Goal: Navigation & Orientation: Understand site structure

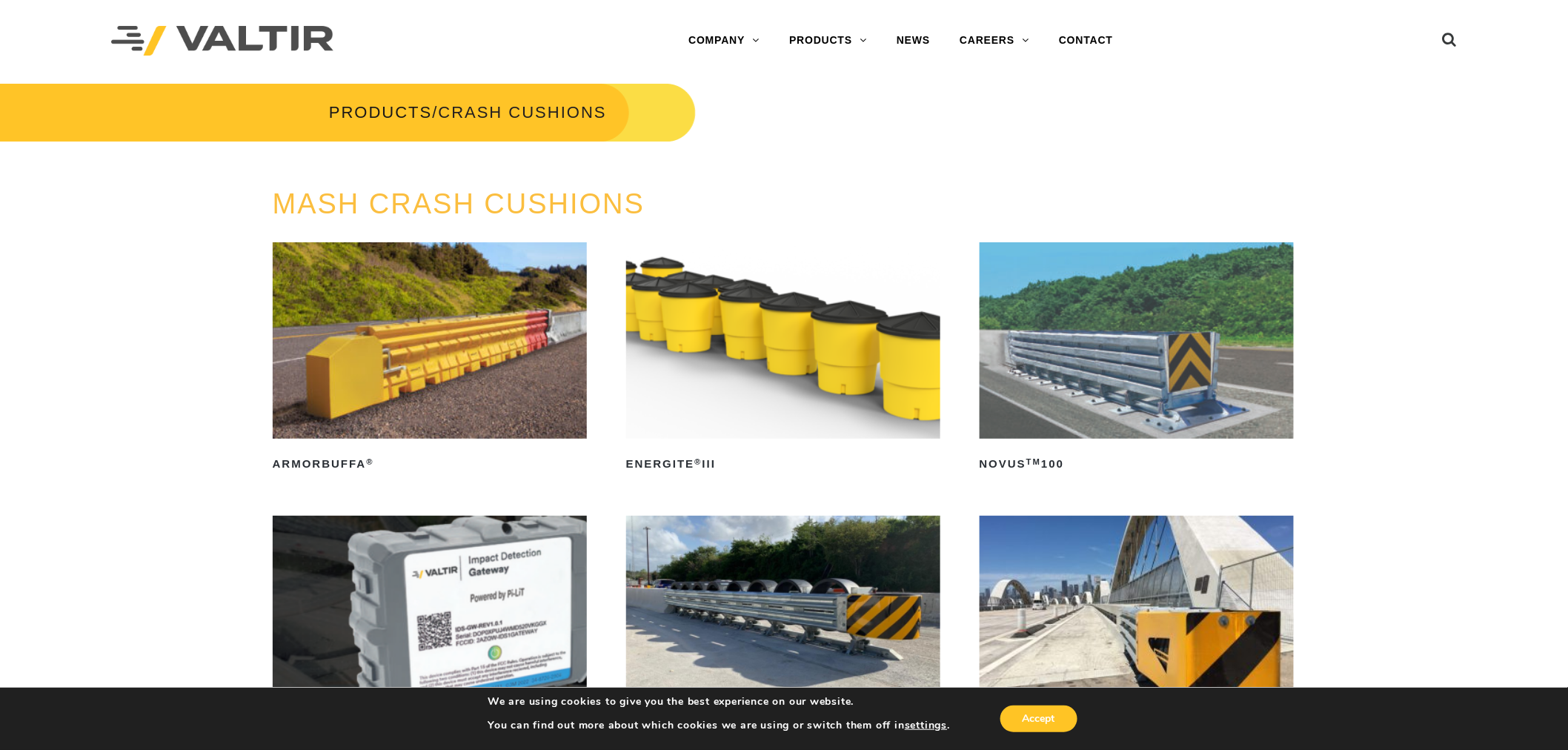
click at [158, 248] on div "MASH CRASH CUSHIONS ArmorBuffa ® Read more ENERGITE ® III Read more NOVUS TM 10…" at bounding box center [784, 661] width 1568 height 945
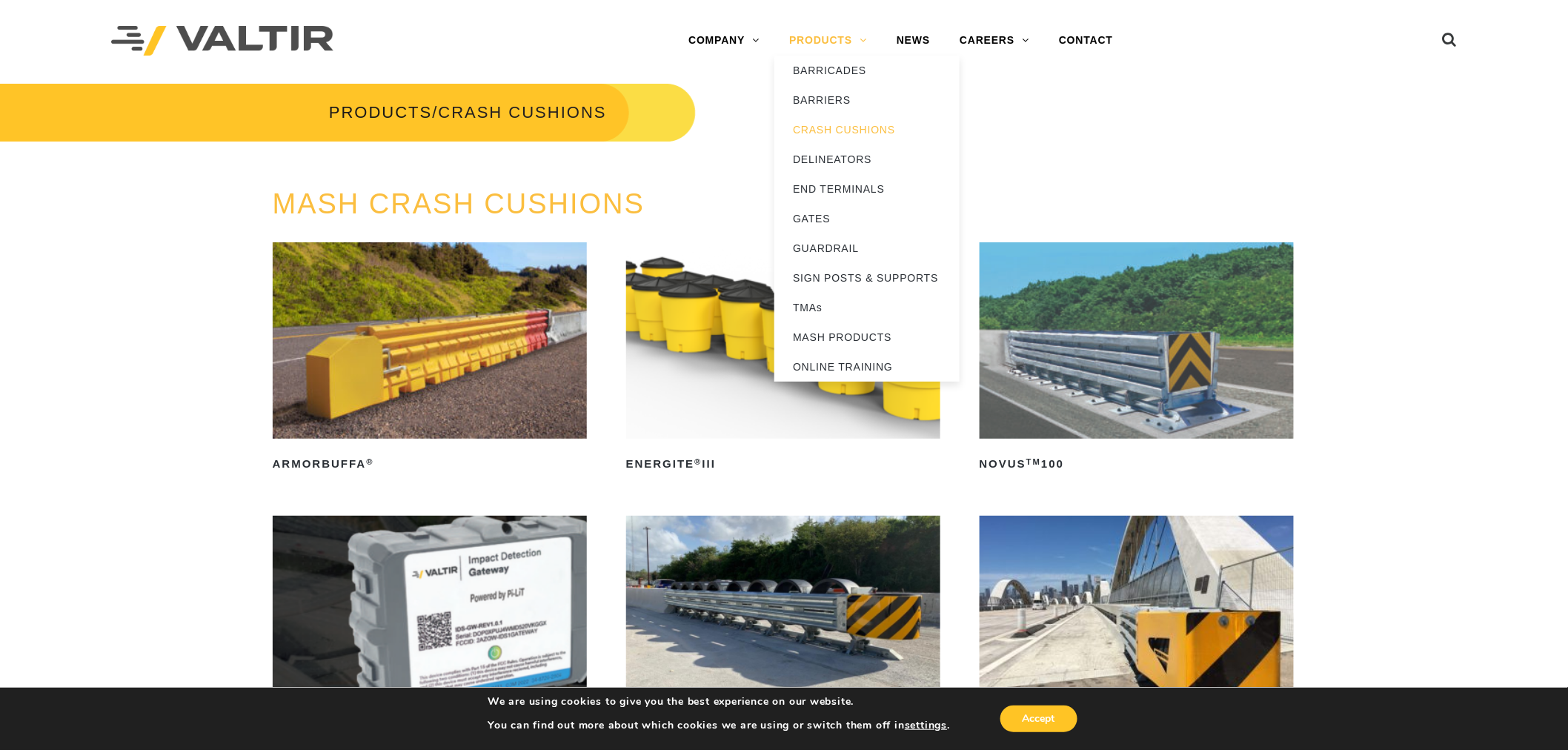
click at [833, 32] on link "PRODUCTS" at bounding box center [828, 41] width 108 height 30
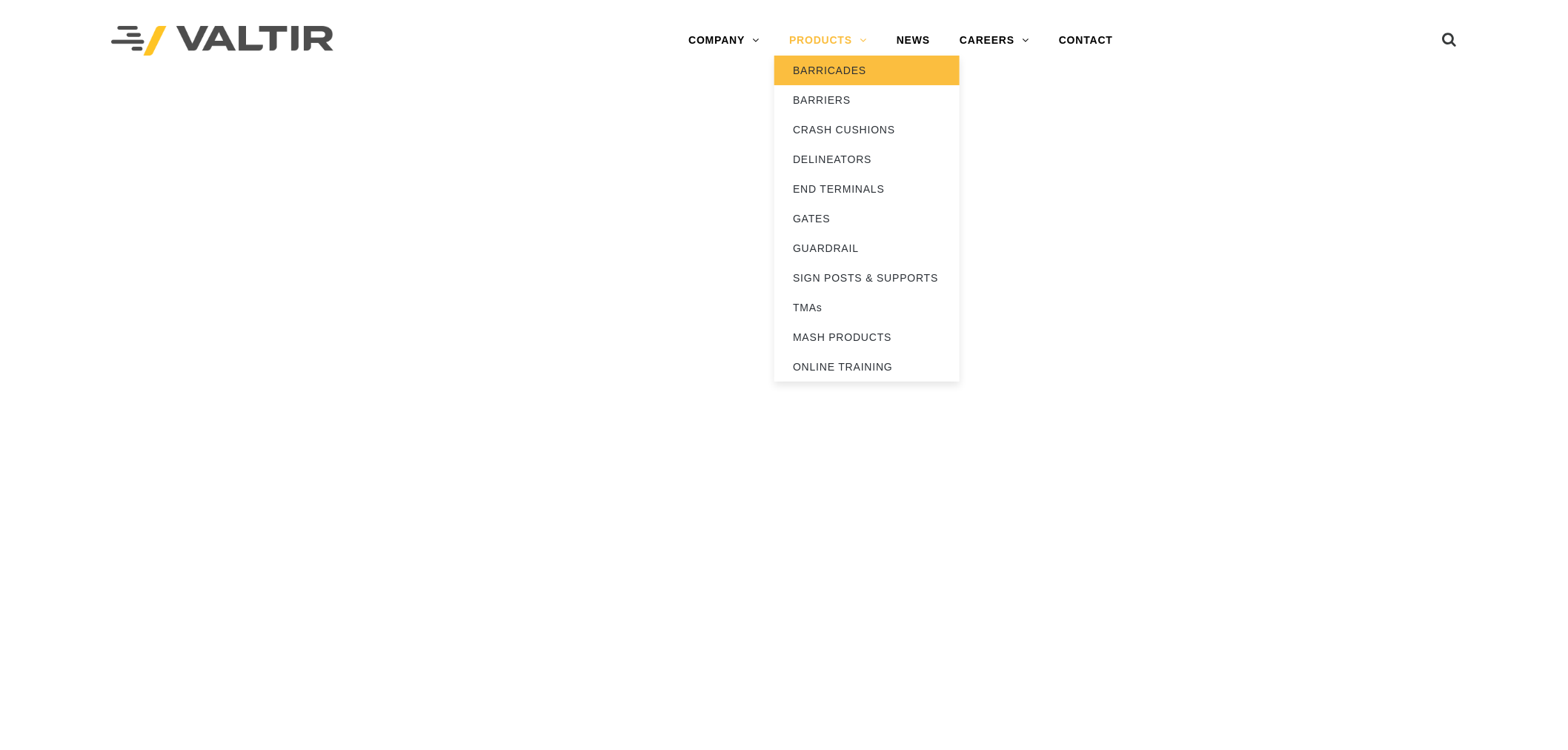
click at [831, 70] on link "BARRICADES" at bounding box center [866, 70] width 185 height 30
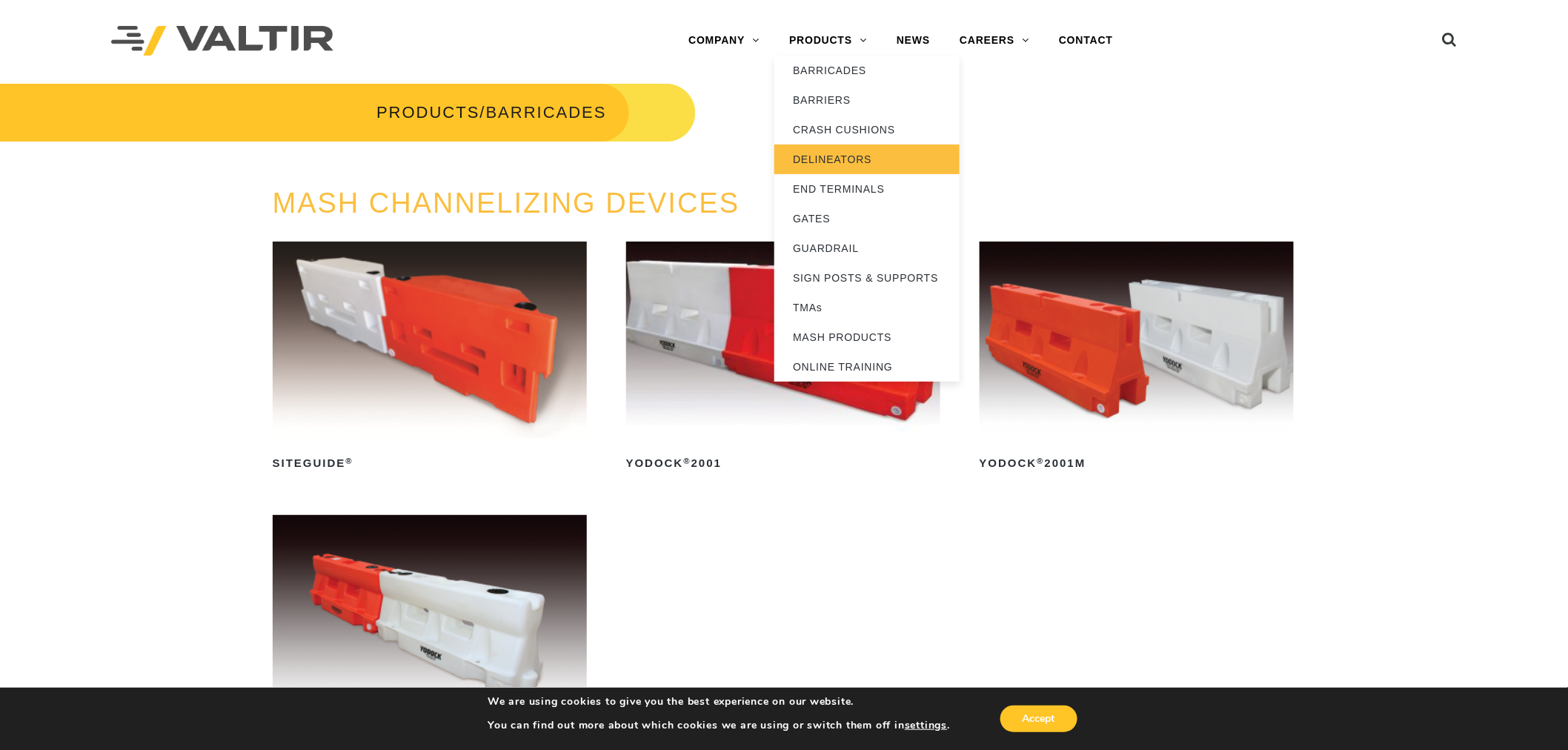
click at [857, 161] on link "DELINEATORS" at bounding box center [866, 160] width 185 height 30
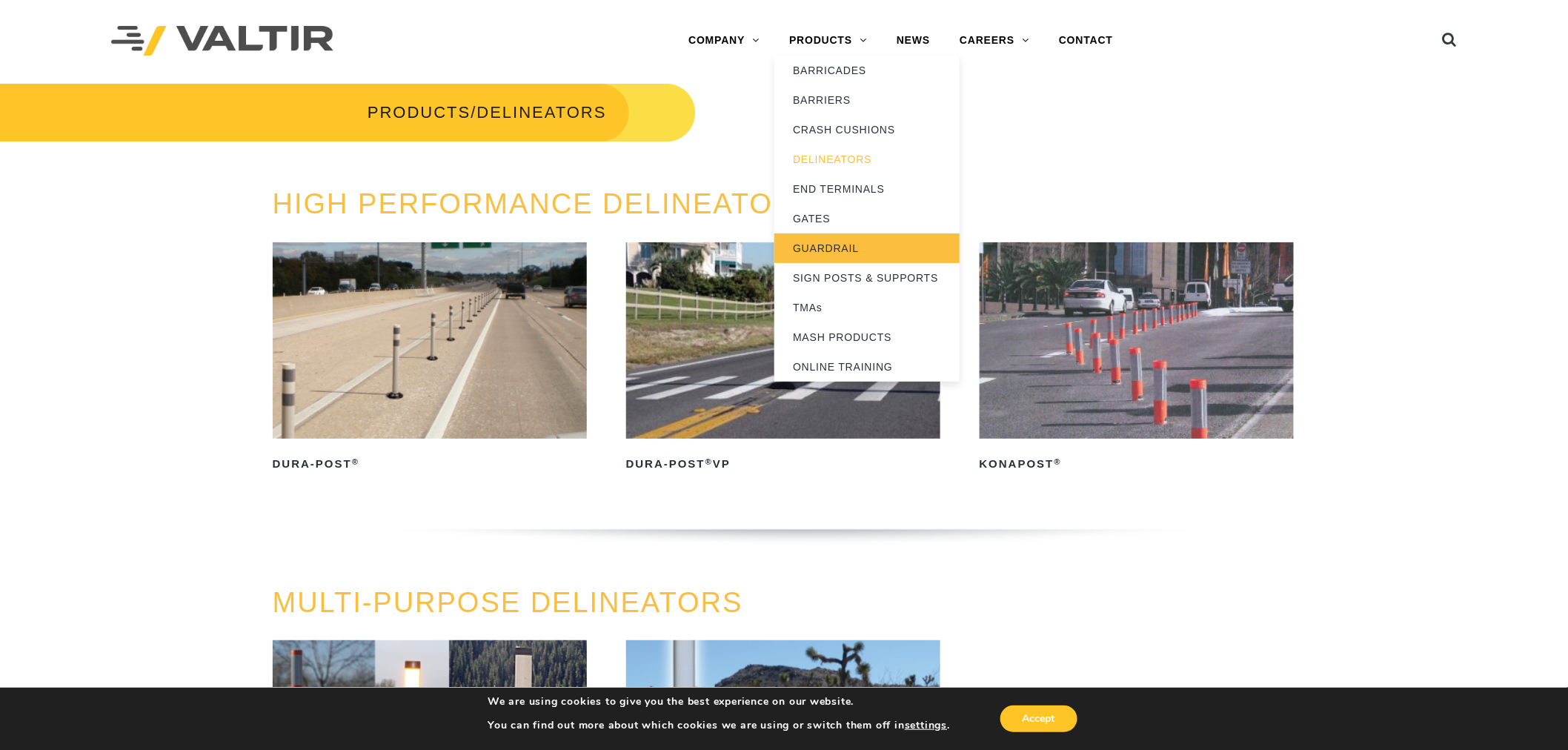
click at [832, 246] on link "GUARDRAIL" at bounding box center [866, 248] width 185 height 30
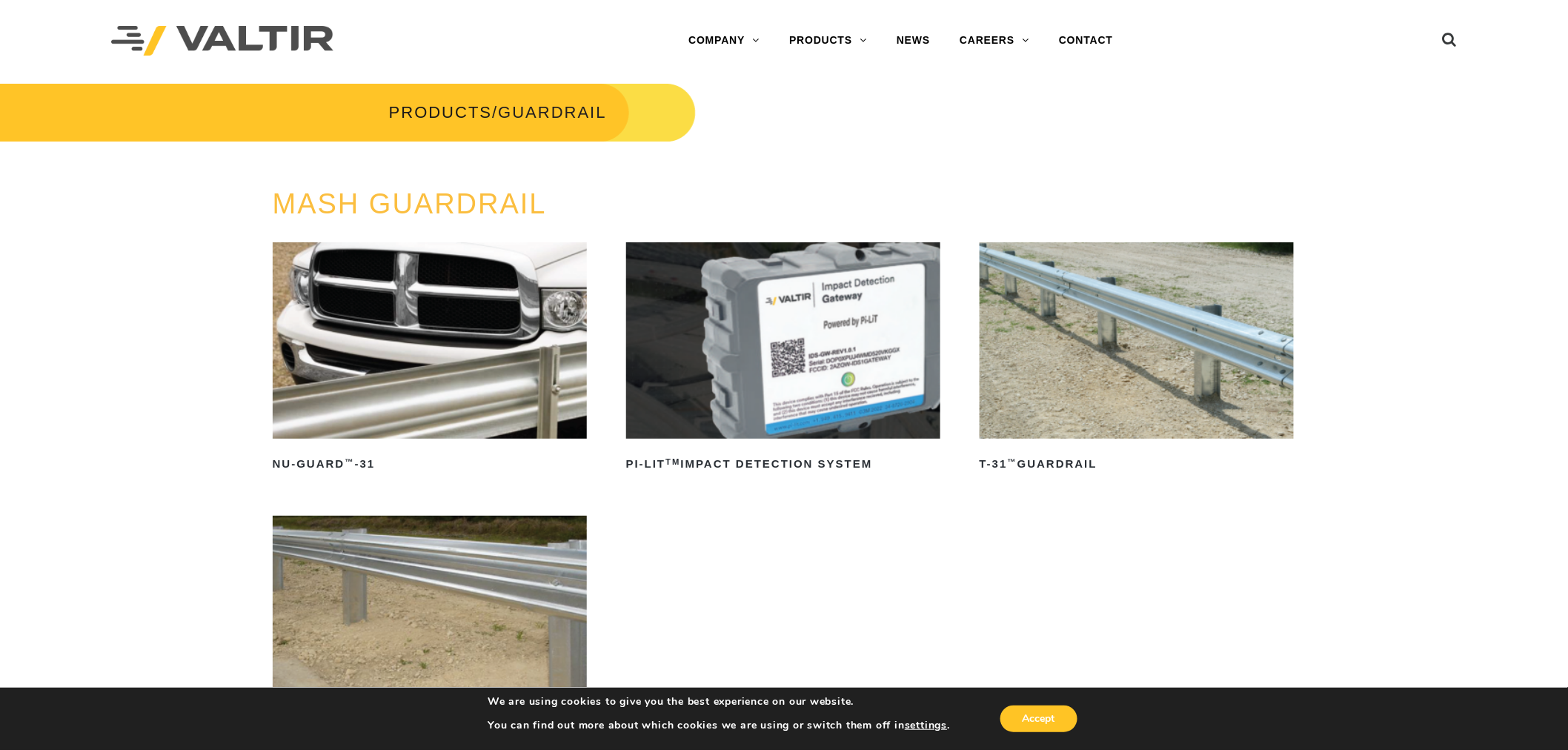
drag, startPoint x: 557, startPoint y: 561, endPoint x: 158, endPoint y: 515, distance: 401.6
click at [158, 515] on div "MASH GUARDRAIL NU-GUARD ™ -31 Read more PI-LIT TM Impact Detection System Read …" at bounding box center [784, 524] width 1568 height 671
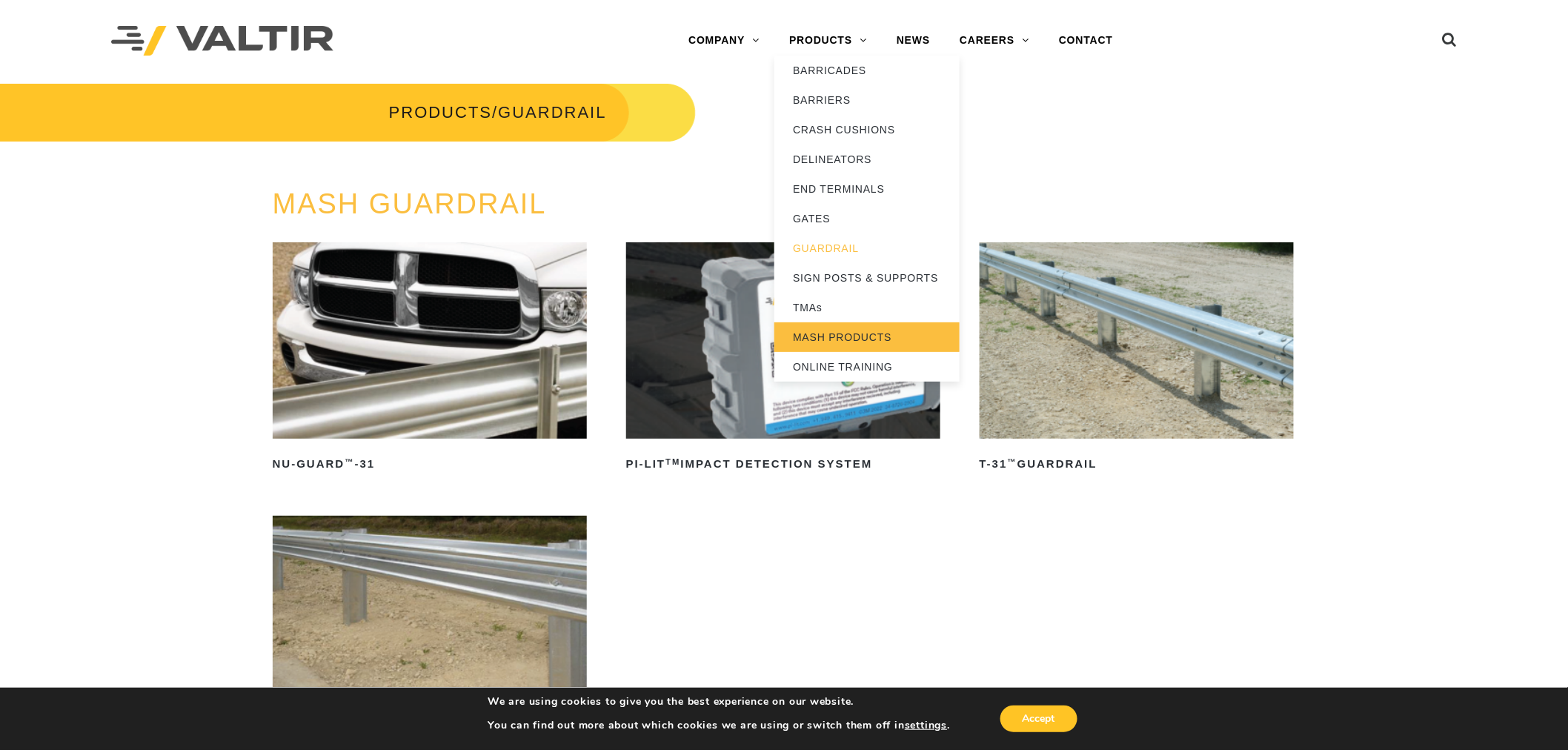
drag, startPoint x: 816, startPoint y: 279, endPoint x: 823, endPoint y: 348, distance: 69.4
click at [816, 279] on link "SIGN POSTS & SUPPORTS" at bounding box center [866, 278] width 185 height 30
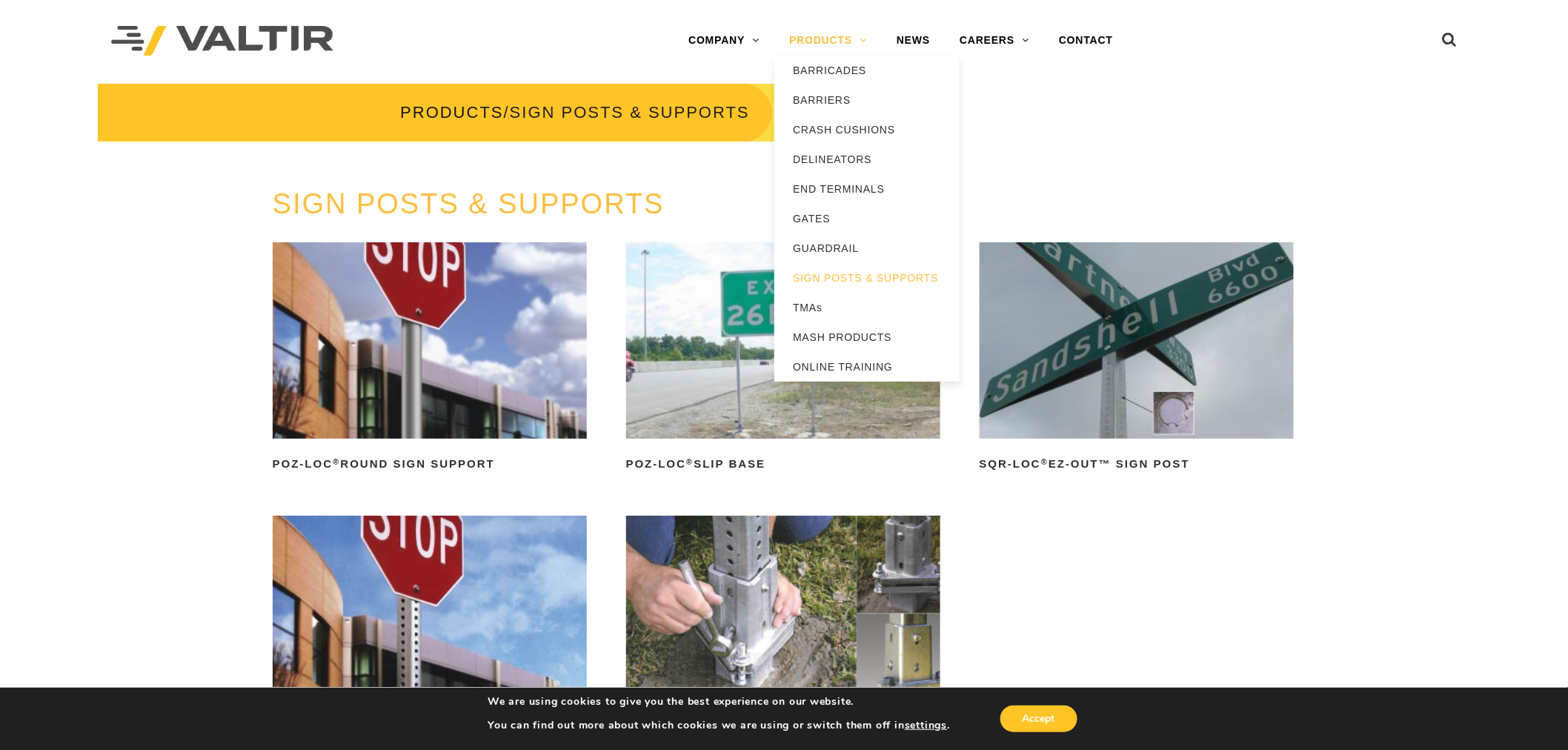
drag, startPoint x: 860, startPoint y: 46, endPoint x: 845, endPoint y: 43, distance: 15.3
click at [860, 46] on link "PRODUCTS" at bounding box center [828, 41] width 108 height 30
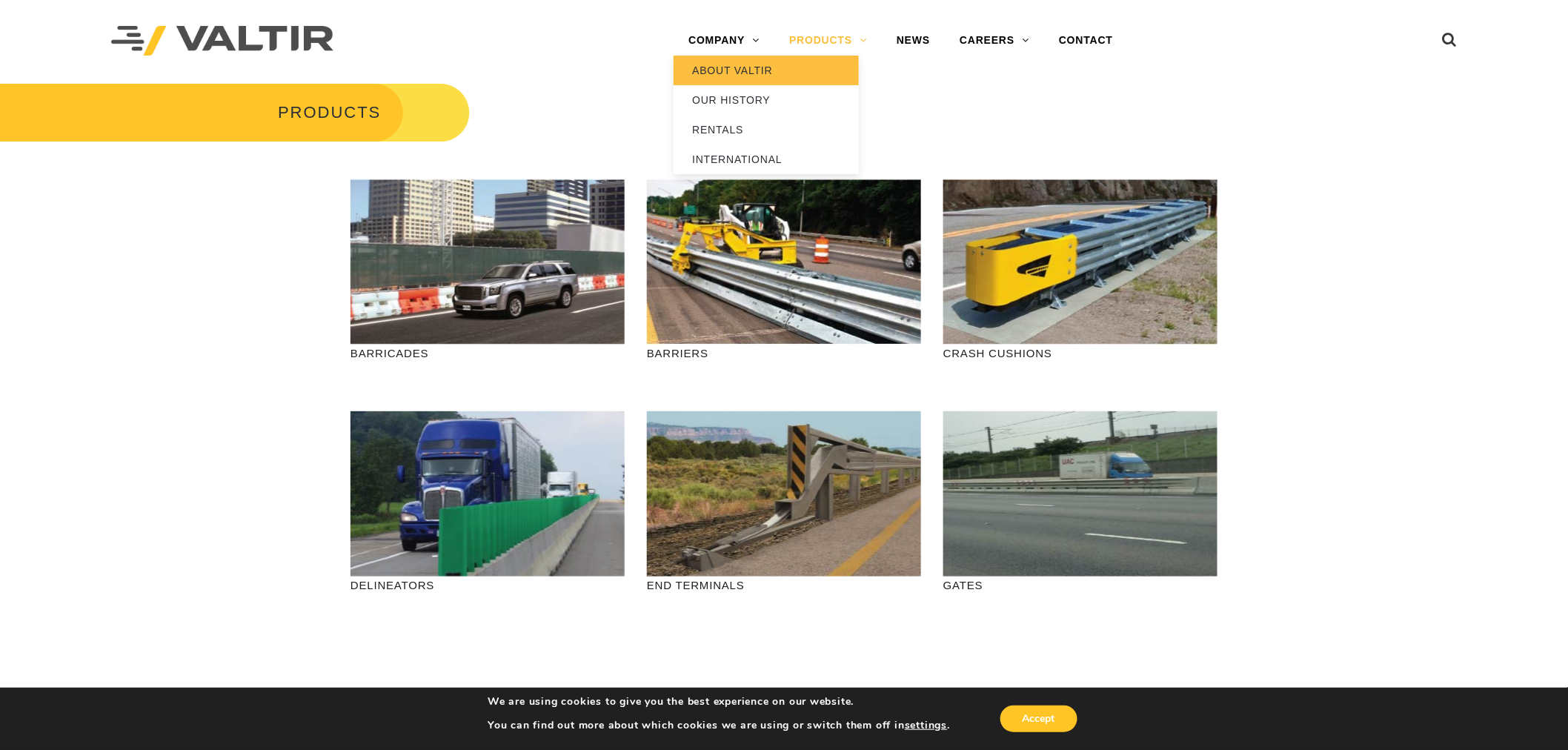
click at [745, 67] on link "ABOUT VALTIR" at bounding box center [766, 70] width 185 height 30
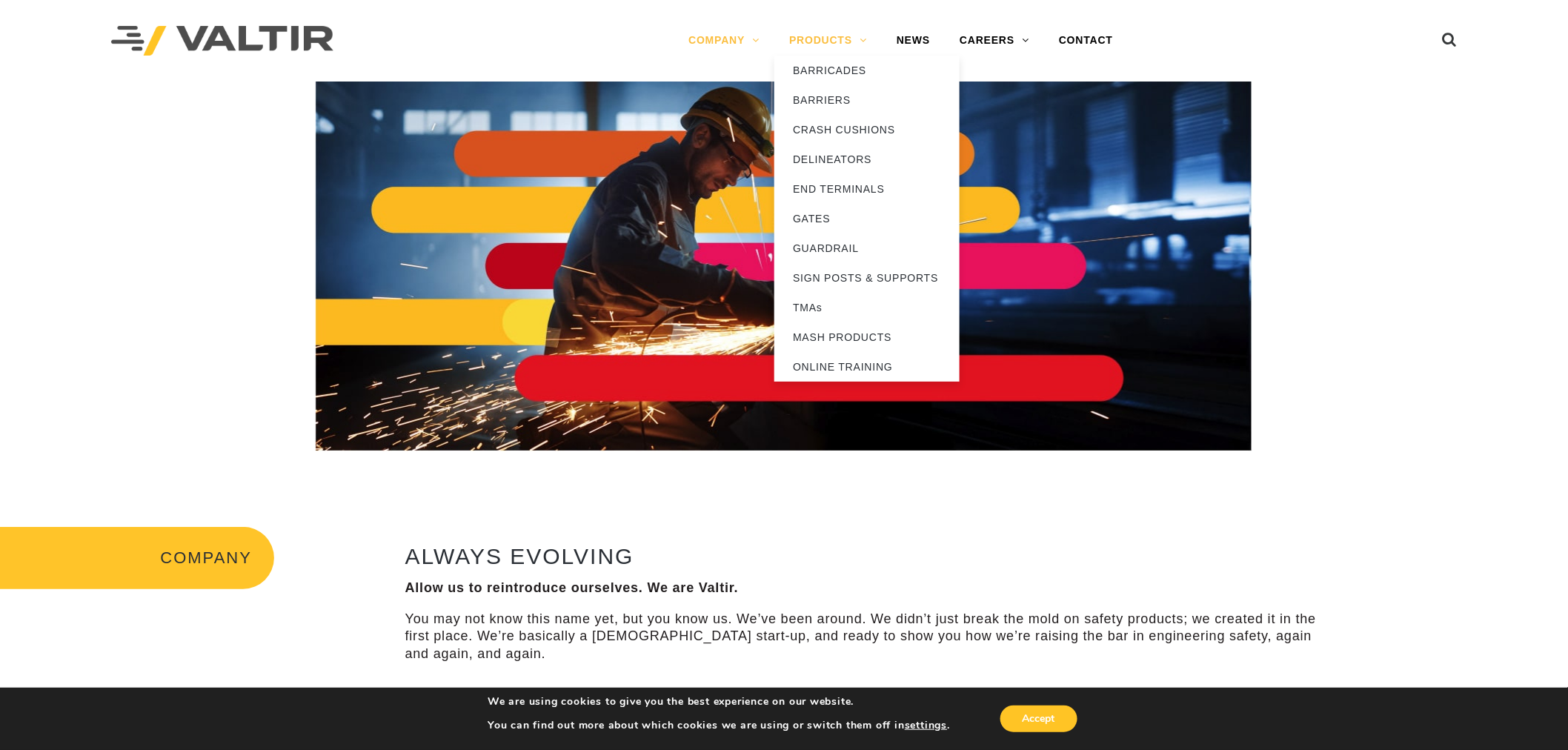
click at [809, 35] on link "PRODUCTS" at bounding box center [828, 41] width 108 height 30
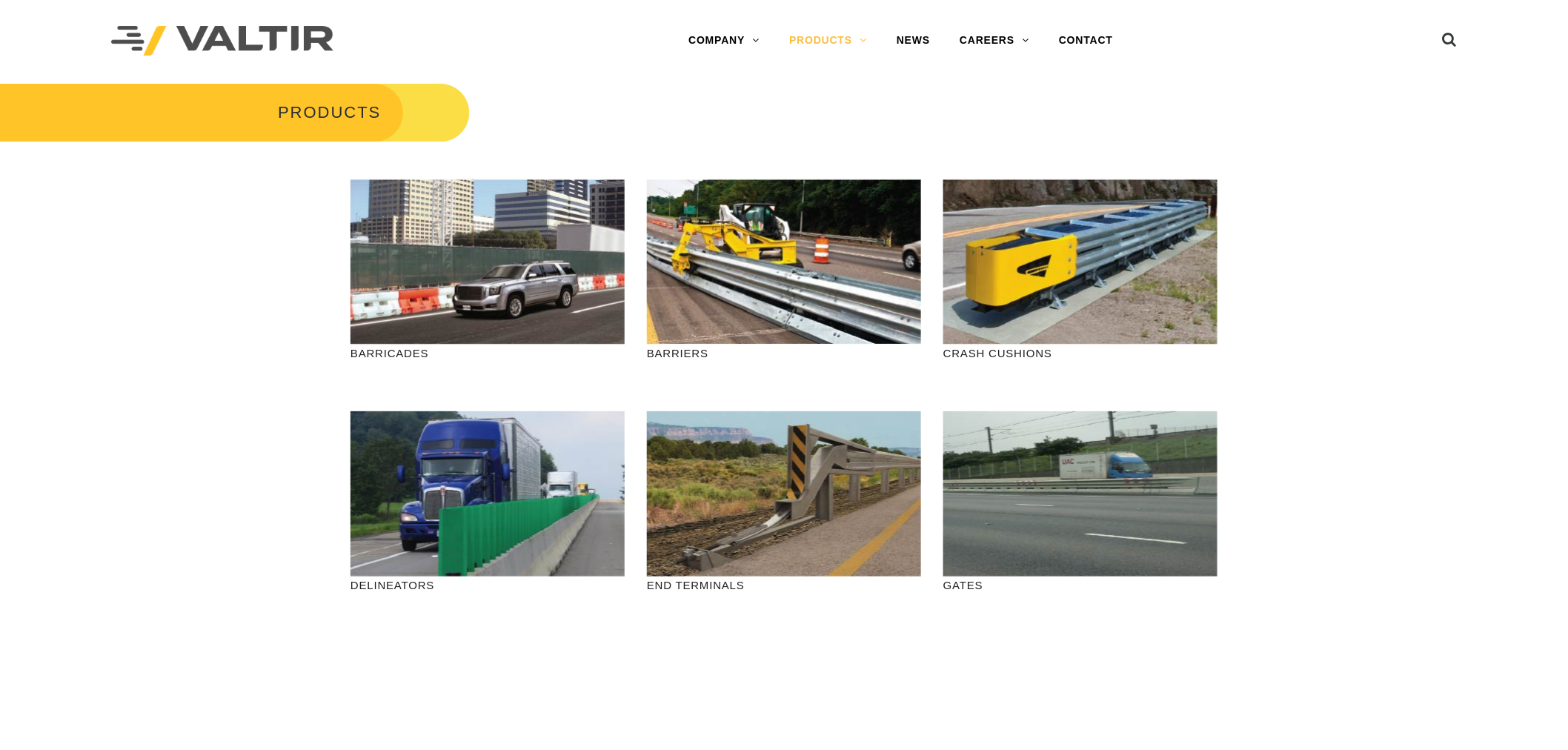
click at [912, 39] on link "NEWS" at bounding box center [913, 41] width 63 height 30
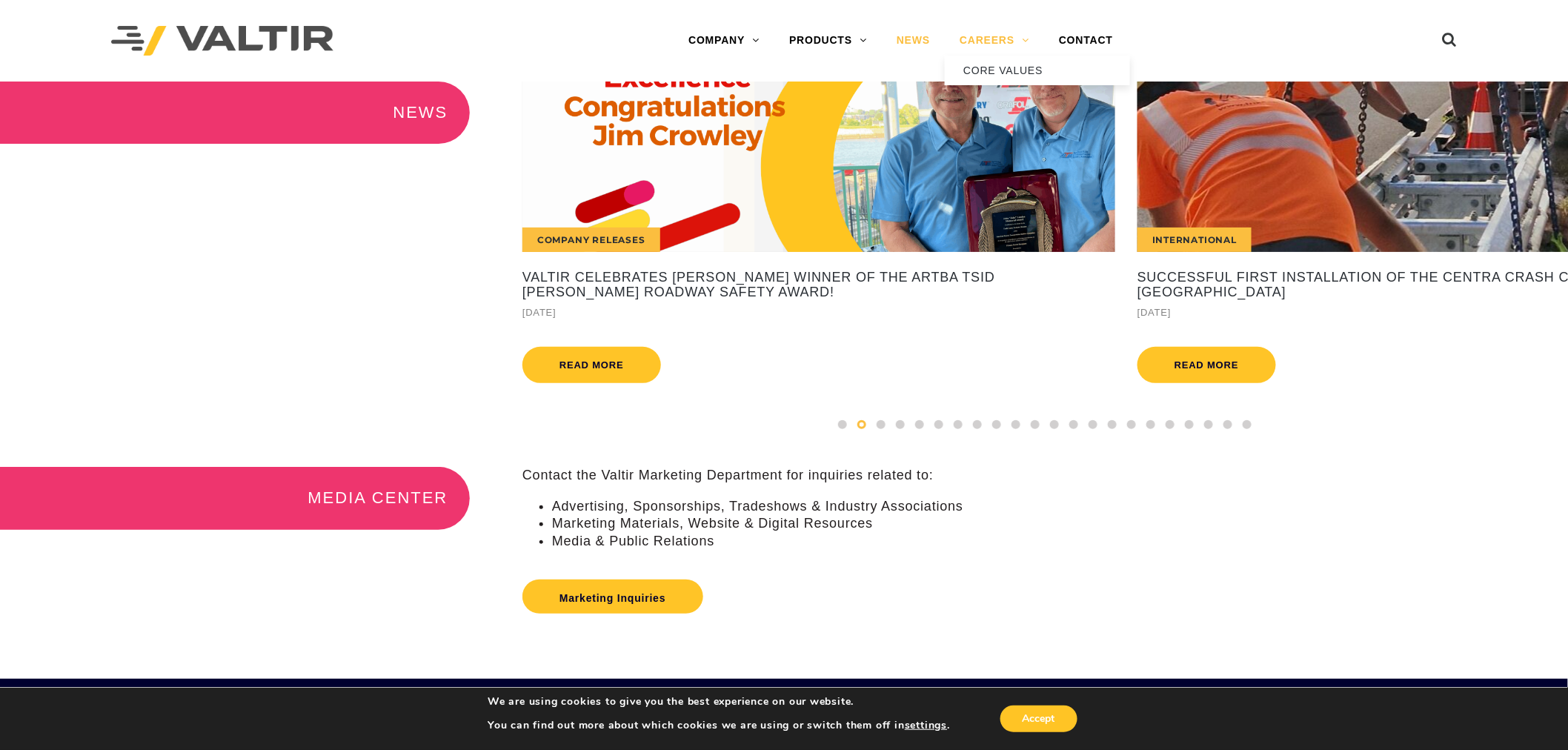
click at [998, 32] on link "CAREERS" at bounding box center [994, 41] width 99 height 30
